Goal: Transaction & Acquisition: Purchase product/service

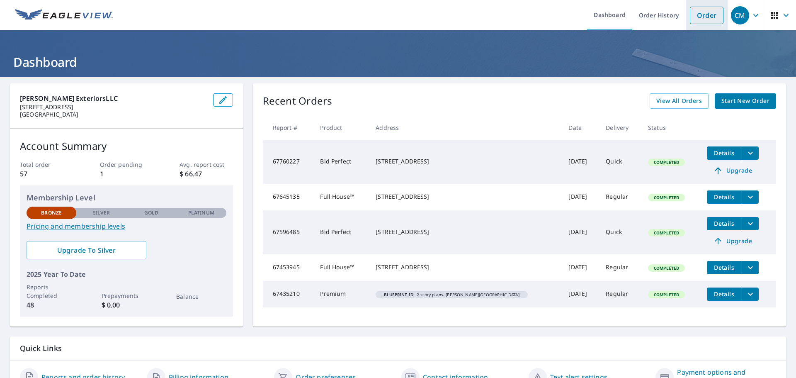
click at [697, 15] on link "Order" at bounding box center [707, 15] width 34 height 17
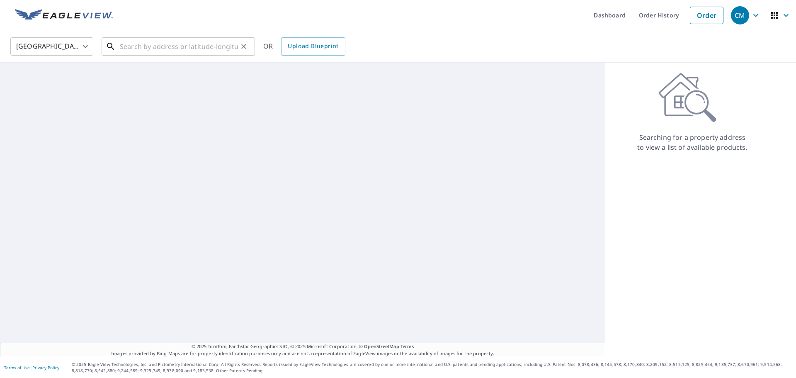
click at [185, 46] on input "text" at bounding box center [179, 46] width 118 height 23
paste input "[STREET_ADDRESS]"
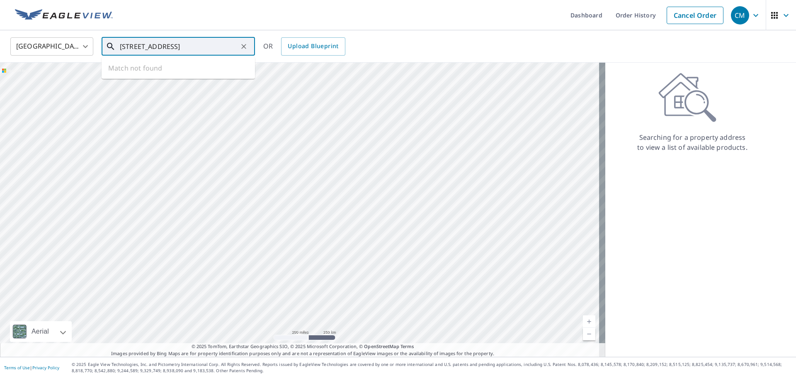
scroll to position [0, 9]
click at [210, 76] on p "[GEOGRAPHIC_DATA], IA 50010" at bounding box center [183, 79] width 130 height 8
type input "[STREET_ADDRESS]"
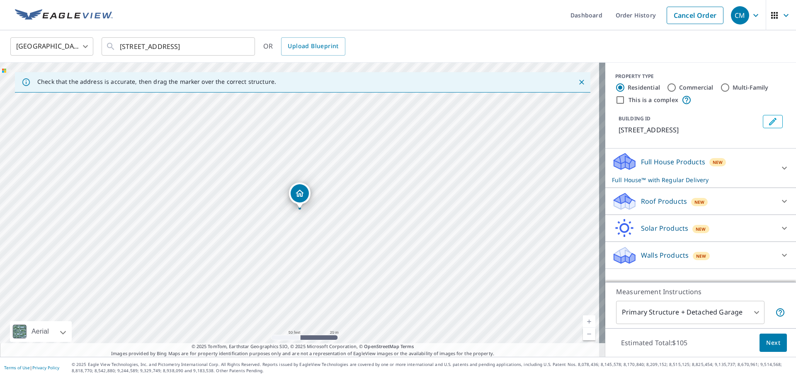
click at [698, 206] on div "Roof Products New" at bounding box center [693, 201] width 162 height 19
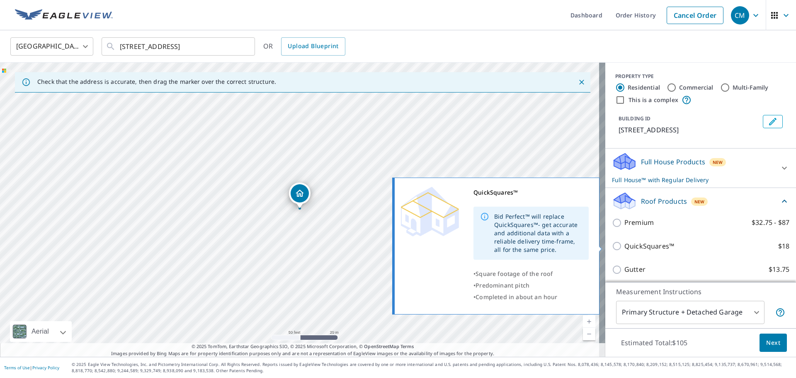
click at [693, 242] on label "QuickSquares™ $18" at bounding box center [706, 246] width 165 height 10
click at [624, 242] on input "QuickSquares™ $18" at bounding box center [618, 246] width 12 height 10
checkbox input "true"
checkbox input "false"
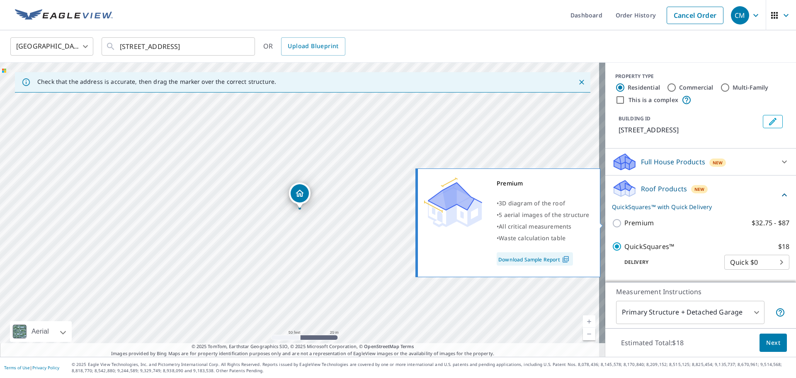
click at [708, 223] on label "Premium $32.75 - $87" at bounding box center [706, 223] width 165 height 10
click at [624, 223] on input "Premium $32.75 - $87" at bounding box center [618, 223] width 12 height 10
checkbox input "true"
checkbox input "false"
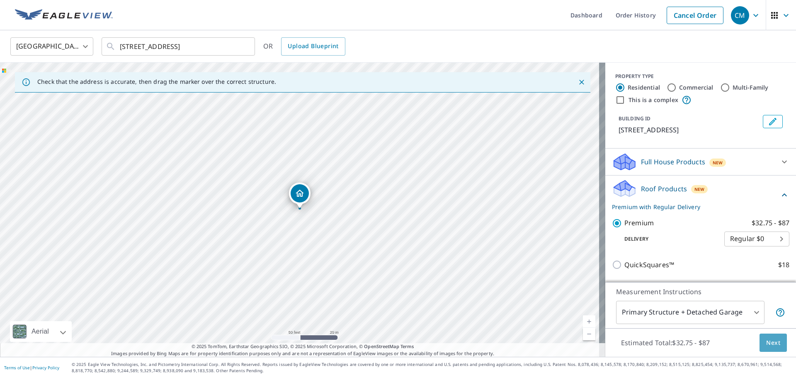
click at [771, 345] on span "Next" at bounding box center [773, 342] width 14 height 10
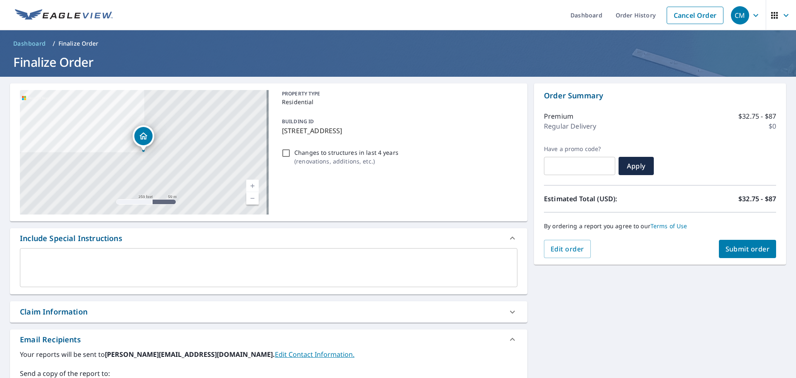
click at [741, 252] on span "Submit order" at bounding box center [747, 248] width 44 height 9
